Goal: Check status

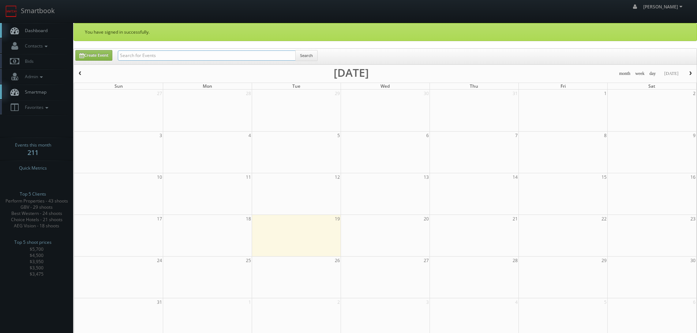
click at [154, 56] on input "text" at bounding box center [207, 55] width 178 height 10
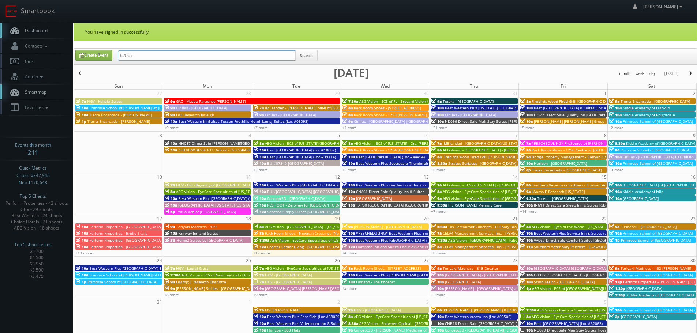
type input "62067"
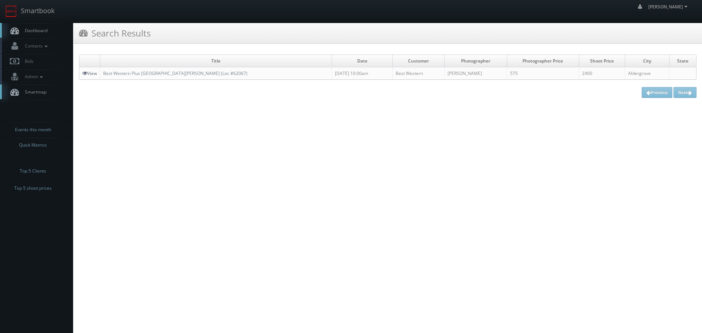
click at [83, 72] on icon at bounding box center [84, 73] width 5 height 5
